Goal: Communication & Community: Share content

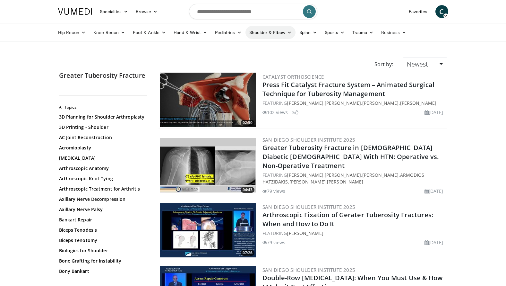
click at [275, 33] on link "Shoulder & Elbow" at bounding box center [270, 32] width 50 height 13
click at [237, 48] on link "Elbow" at bounding box center [257, 47] width 76 height 10
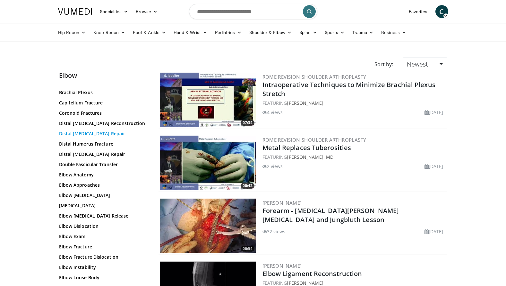
scroll to position [31, 0]
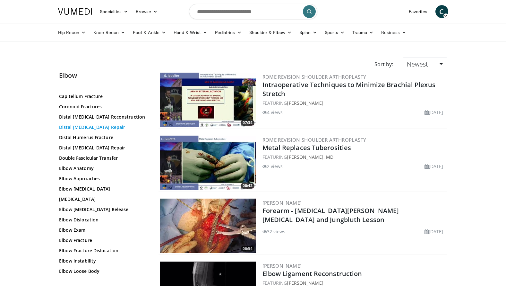
click at [86, 128] on link "Distal [MEDICAL_DATA] Repair" at bounding box center [102, 127] width 87 height 6
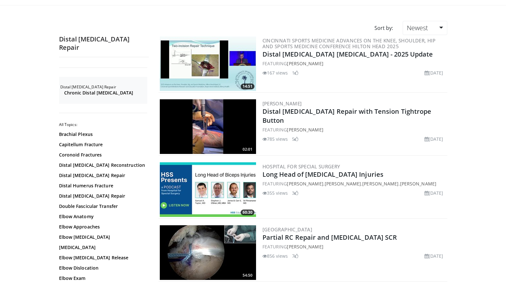
scroll to position [37, 0]
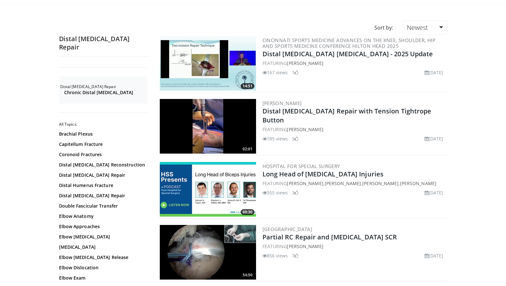
click at [208, 124] on img at bounding box center [208, 126] width 96 height 55
drag, startPoint x: 93, startPoint y: 165, endPoint x: 89, endPoint y: 165, distance: 3.9
click at [93, 172] on link "Distal [MEDICAL_DATA] Repair" at bounding box center [102, 175] width 87 height 6
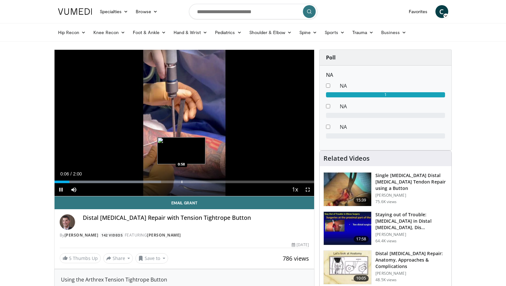
click at [182, 182] on div "Progress Bar" at bounding box center [182, 181] width 1 height 3
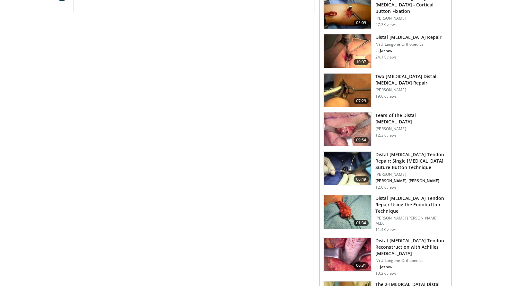
scroll to position [334, 0]
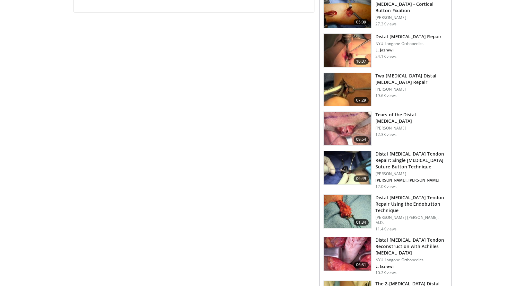
click at [388, 153] on h3 "Distal Biceps Tendon Repair: Single Incision Suture Button Technique" at bounding box center [411, 159] width 72 height 19
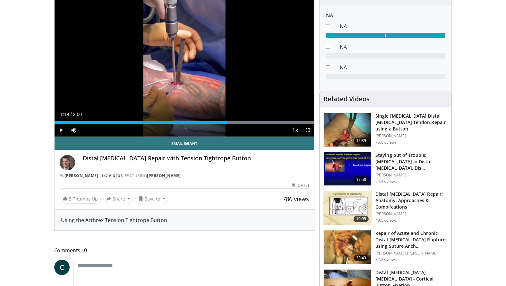
scroll to position [0, 0]
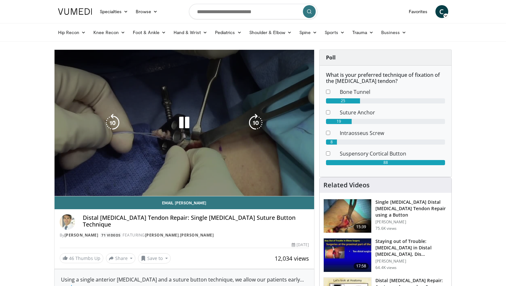
click at [258, 182] on div "10 seconds Tap to unmute" at bounding box center [185, 123] width 260 height 146
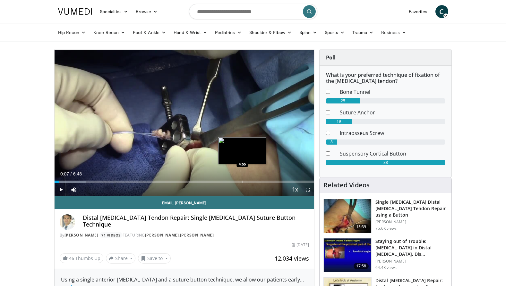
click at [243, 182] on div "Progress Bar" at bounding box center [243, 181] width 1 height 3
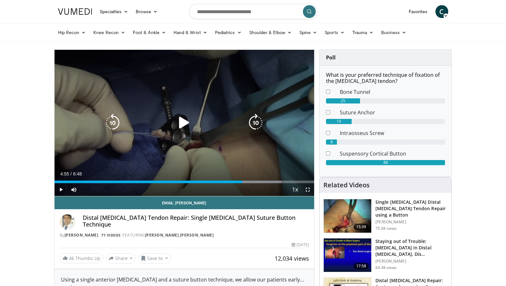
click at [184, 123] on icon "Video Player" at bounding box center [184, 123] width 18 height 18
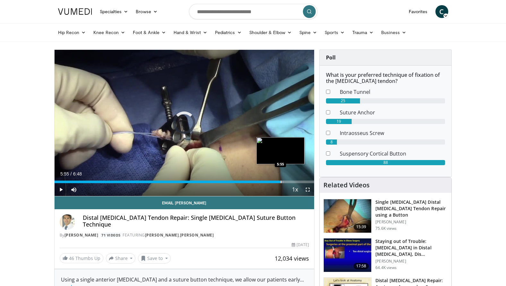
click at [281, 181] on div "Progress Bar" at bounding box center [281, 181] width 1 height 3
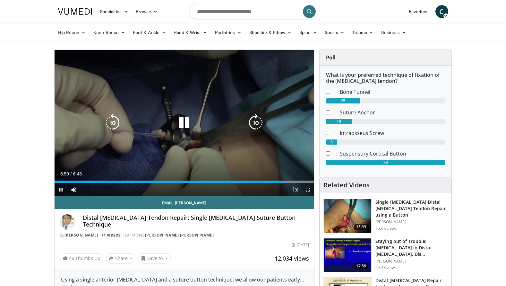
scroll to position [0, 0]
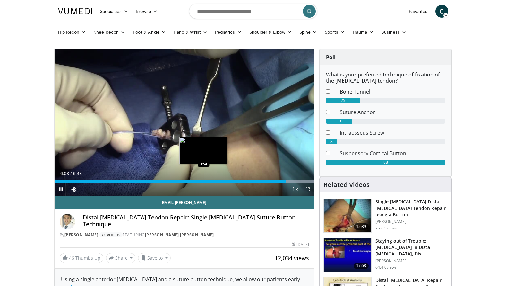
click at [204, 182] on div "Progress Bar" at bounding box center [204, 181] width 1 height 3
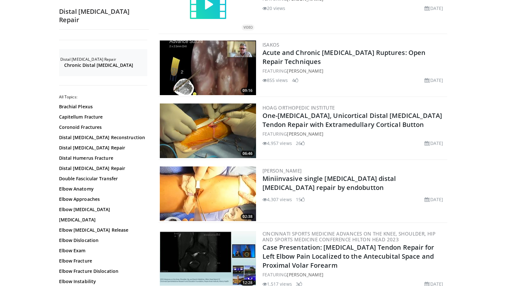
scroll to position [471, 0]
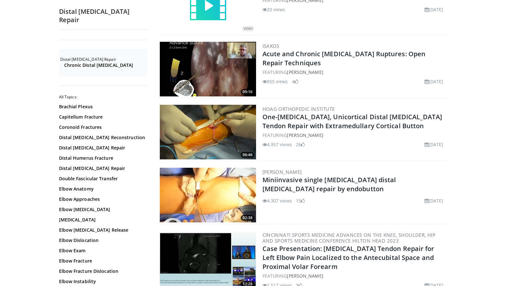
click at [224, 126] on img at bounding box center [208, 132] width 96 height 55
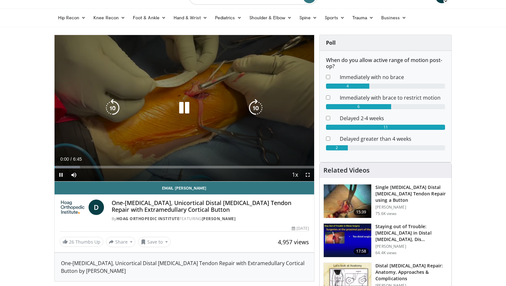
scroll to position [15, 0]
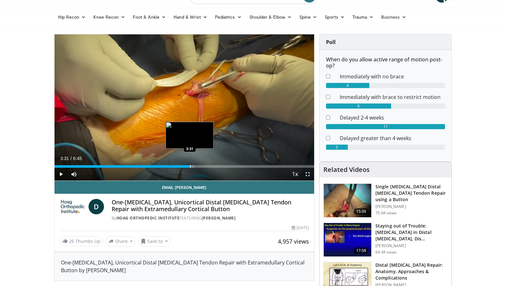
click at [190, 167] on div "Progress Bar" at bounding box center [190, 166] width 1 height 3
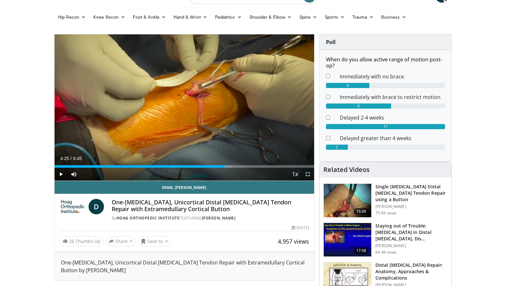
click at [225, 167] on div "Progress Bar" at bounding box center [225, 166] width 1 height 3
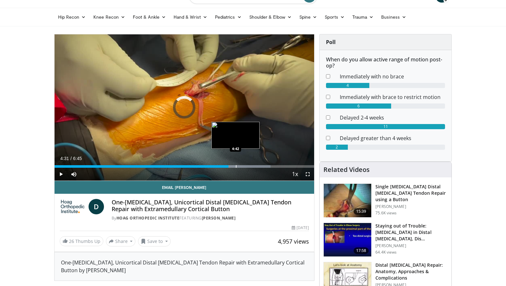
click at [236, 167] on div "Progress Bar" at bounding box center [236, 166] width 1 height 3
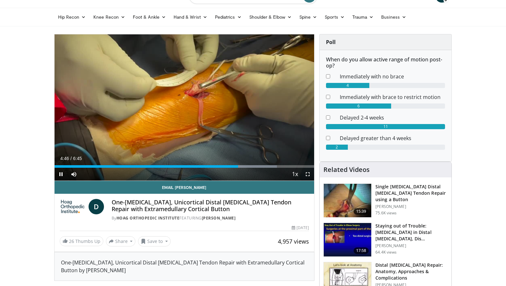
click at [255, 167] on div "Current Time 4:46 / Duration 6:45 Pause Skip Backward Skip Forward Mute Loaded …" at bounding box center [185, 173] width 260 height 13
click at [262, 166] on div "Progress Bar" at bounding box center [262, 166] width 1 height 3
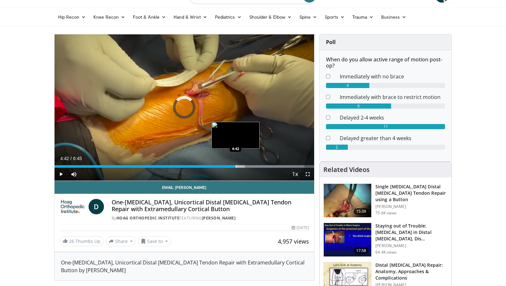
click at [236, 167] on div "Progress Bar" at bounding box center [236, 166] width 1 height 3
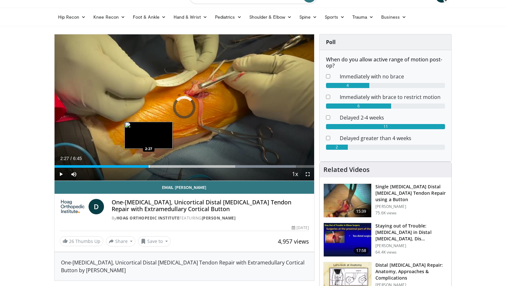
click at [149, 166] on div "Progress Bar" at bounding box center [149, 166] width 1 height 3
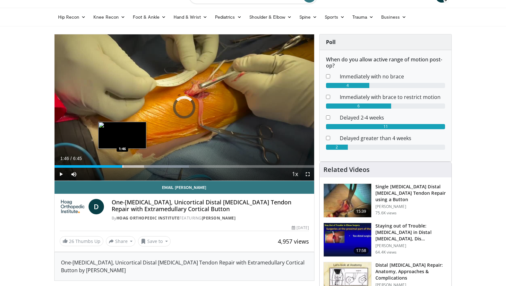
click at [123, 167] on div "Progress Bar" at bounding box center [123, 166] width 1 height 3
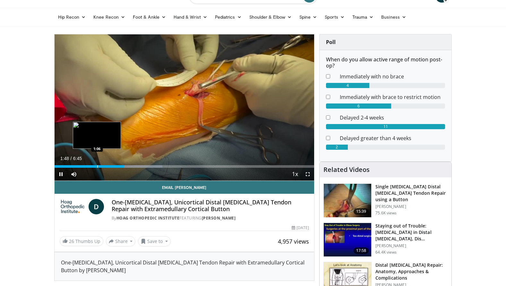
click at [97, 167] on div "Progress Bar" at bounding box center [97, 166] width 1 height 3
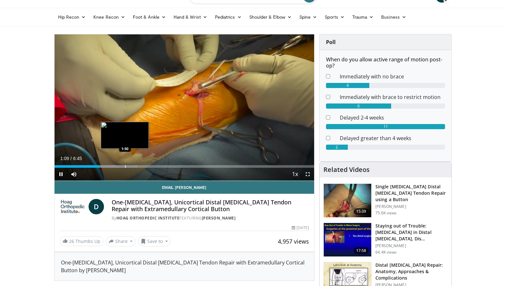
click at [125, 167] on div "Progress Bar" at bounding box center [125, 166] width 1 height 3
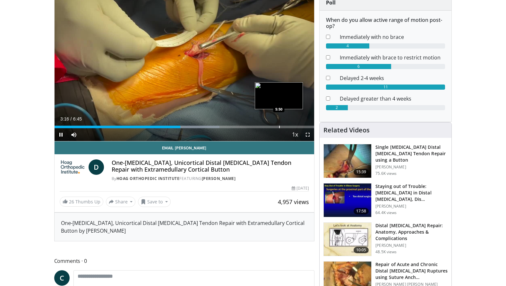
scroll to position [57, 0]
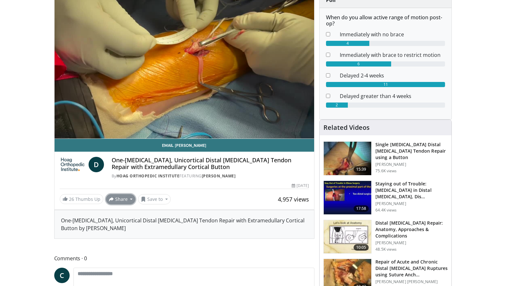
click at [122, 201] on button "Share" at bounding box center [121, 199] width 30 height 10
click at [121, 213] on span "E-mail" at bounding box center [120, 213] width 18 height 7
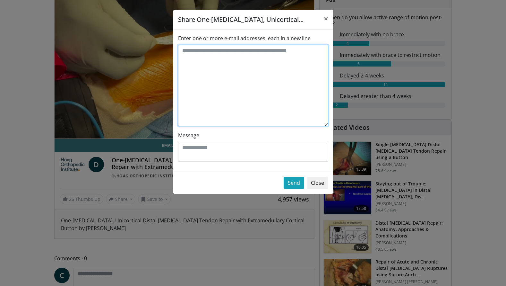
click at [208, 65] on textarea "Enter one or more e-mail addresses, each in a new line" at bounding box center [253, 85] width 150 height 81
paste textarea "**********"
drag, startPoint x: 243, startPoint y: 50, endPoint x: 254, endPoint y: 53, distance: 11.0
click at [244, 50] on textarea "**********" at bounding box center [253, 85] width 150 height 81
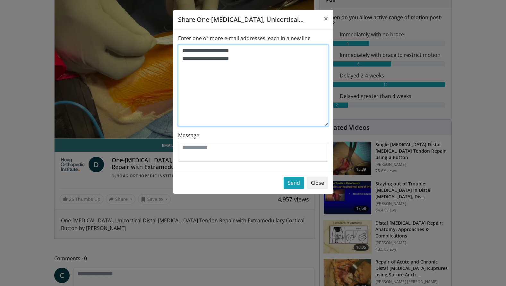
type textarea "**********"
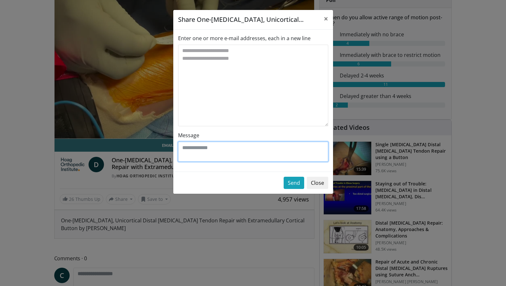
click at [241, 150] on textarea "Message" at bounding box center [253, 151] width 150 height 20
type textarea "**********"
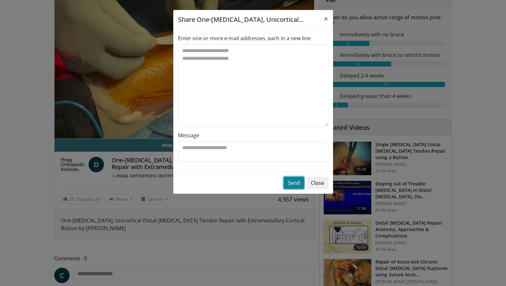
click at [294, 183] on button "Send" at bounding box center [294, 182] width 21 height 12
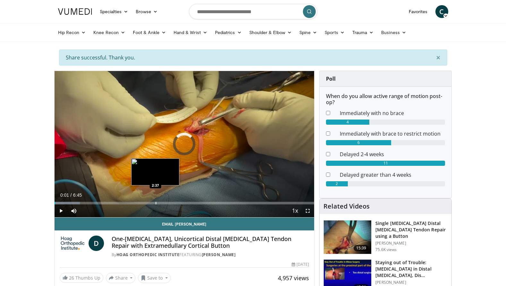
click at [155, 203] on div "Loaded : 9.77% 0:01 2:37" at bounding box center [185, 202] width 260 height 3
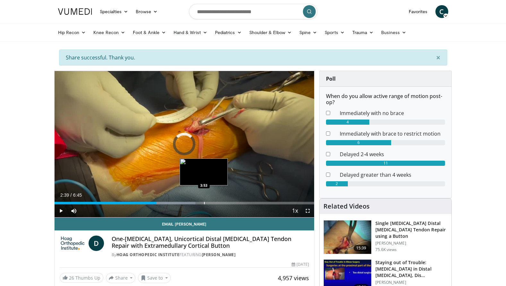
click at [204, 202] on div "Progress Bar" at bounding box center [204, 202] width 1 height 3
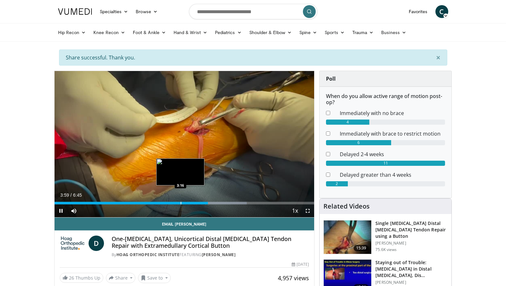
click at [181, 203] on div "Progress Bar" at bounding box center [181, 202] width 1 height 3
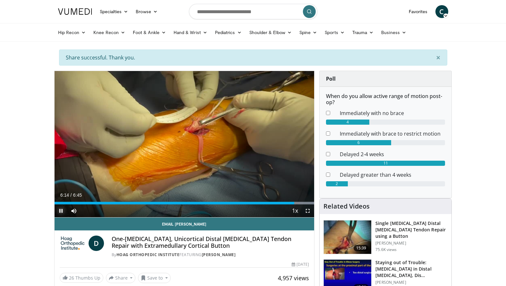
click at [59, 210] on span "Video Player" at bounding box center [61, 210] width 13 height 13
